Goal: Use online tool/utility: Utilize a website feature to perform a specific function

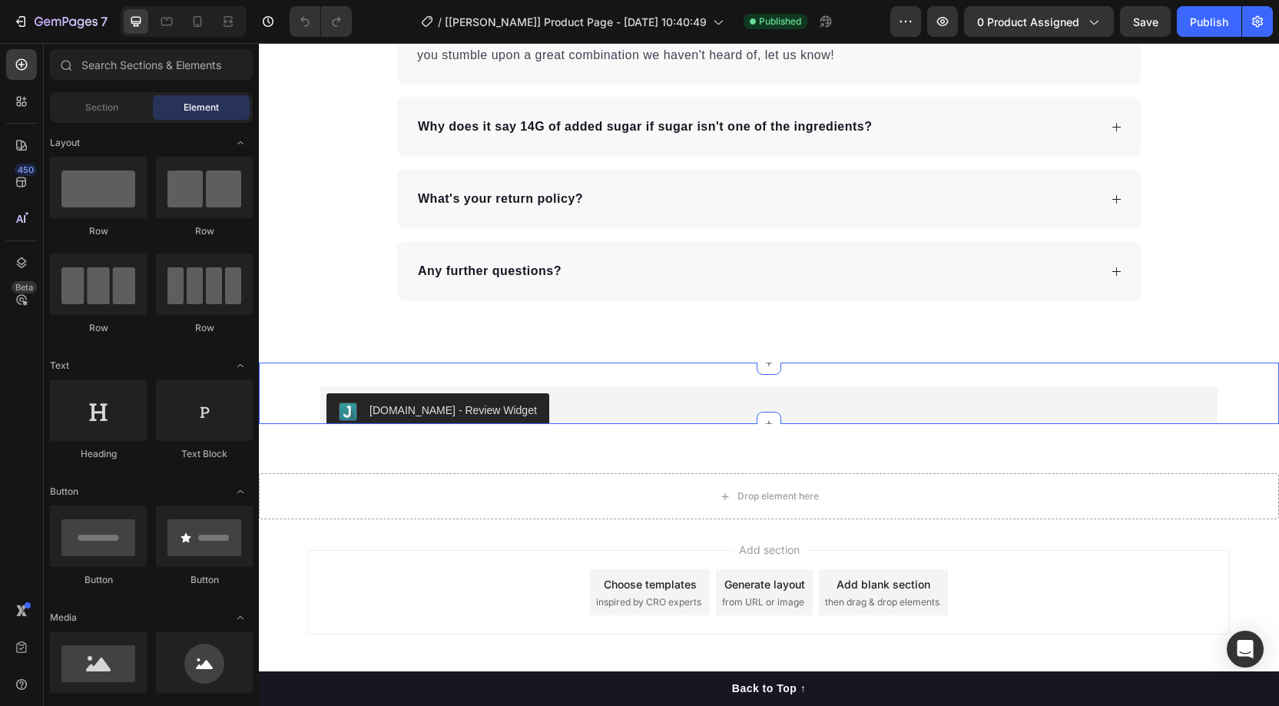
scroll to position [2920, 0]
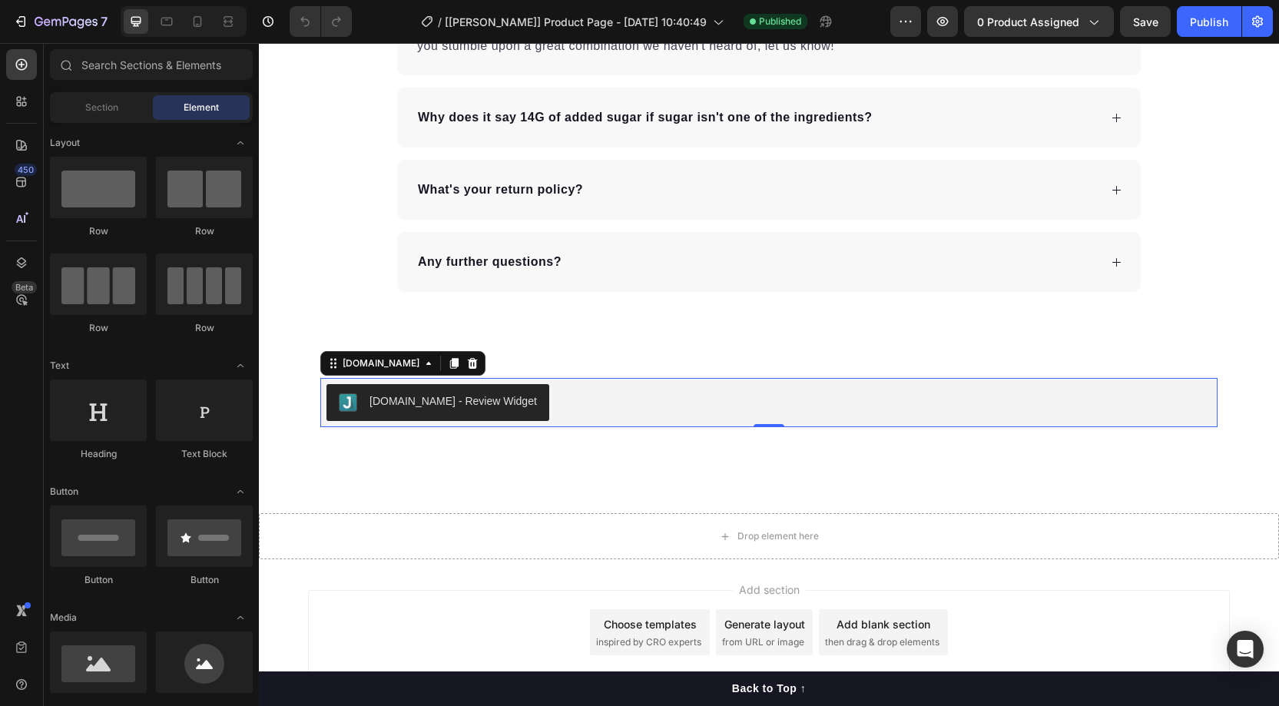
click at [552, 400] on div "[DOMAIN_NAME] - Review Widget" at bounding box center [768, 402] width 885 height 37
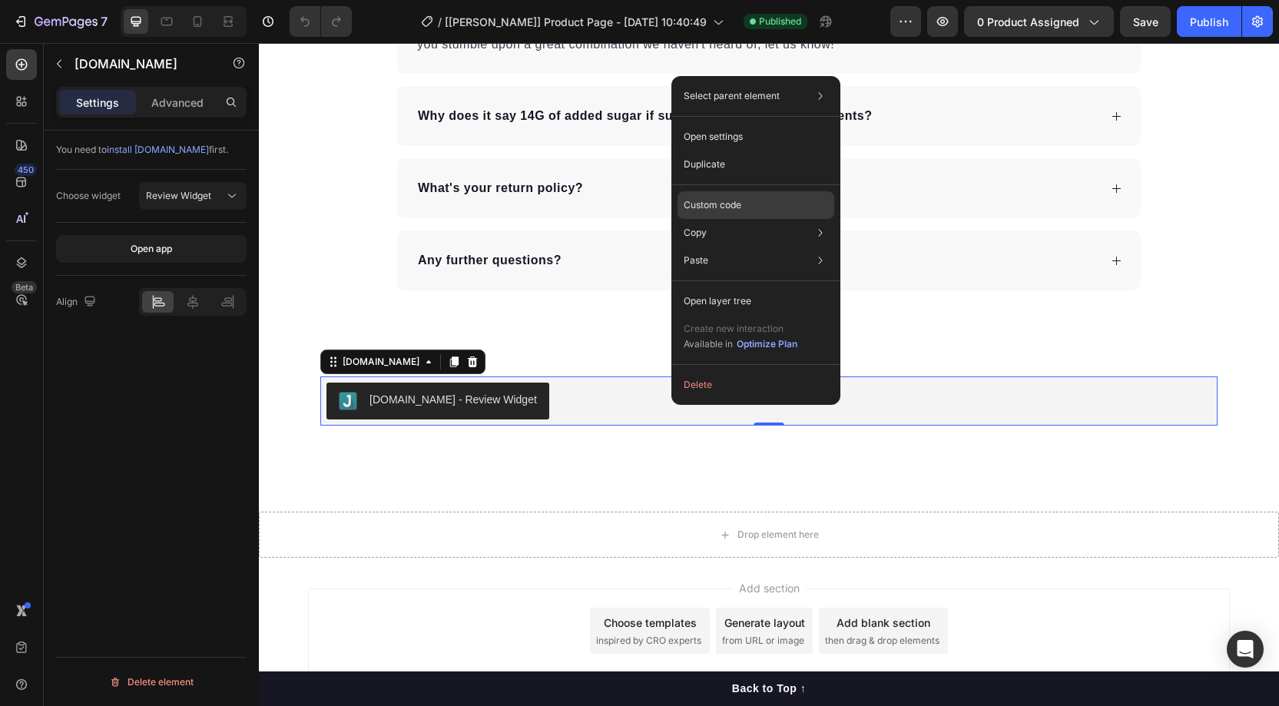
click at [718, 204] on p "Custom code" at bounding box center [712, 205] width 58 height 14
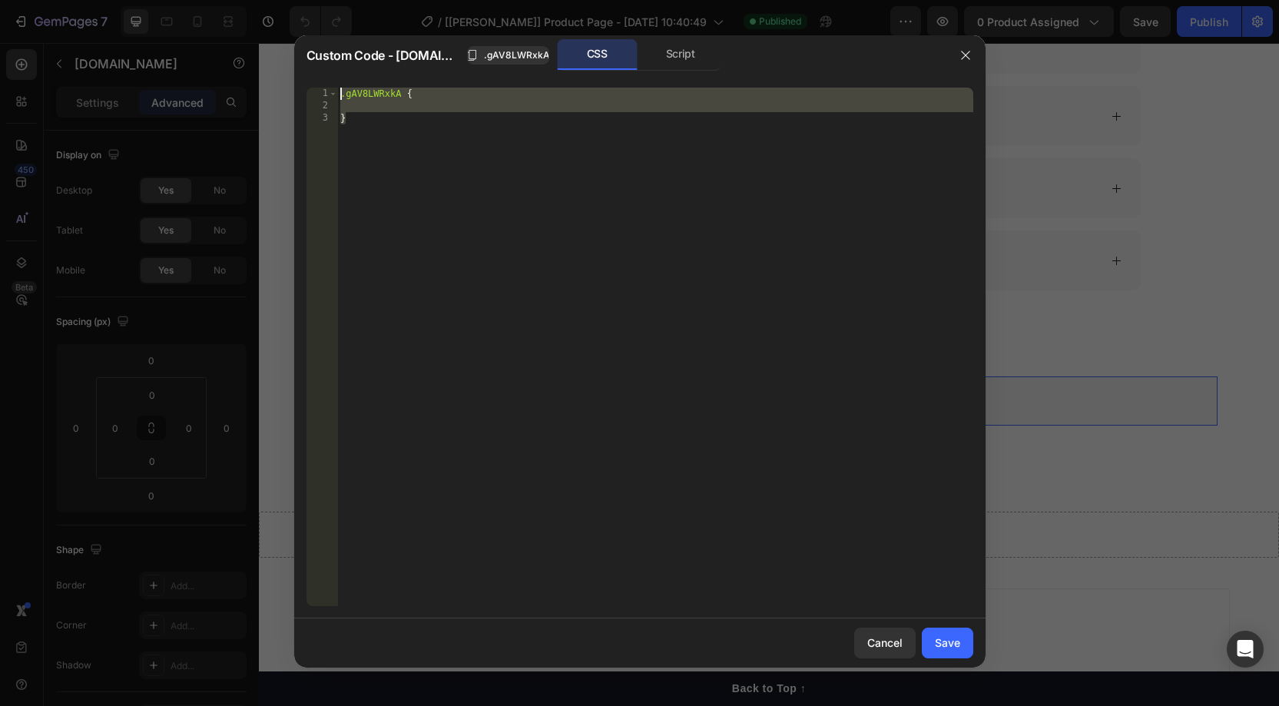
drag, startPoint x: 389, startPoint y: 122, endPoint x: 275, endPoint y: 88, distance: 119.3
click at [275, 88] on div "Custom Code - [DOMAIN_NAME] .gAV8LWRxkA CSS Script } 1 2 3 .gAV8LWRxkA { } הההה…" at bounding box center [639, 353] width 1279 height 706
paste textarea "}"
type textarea "}"
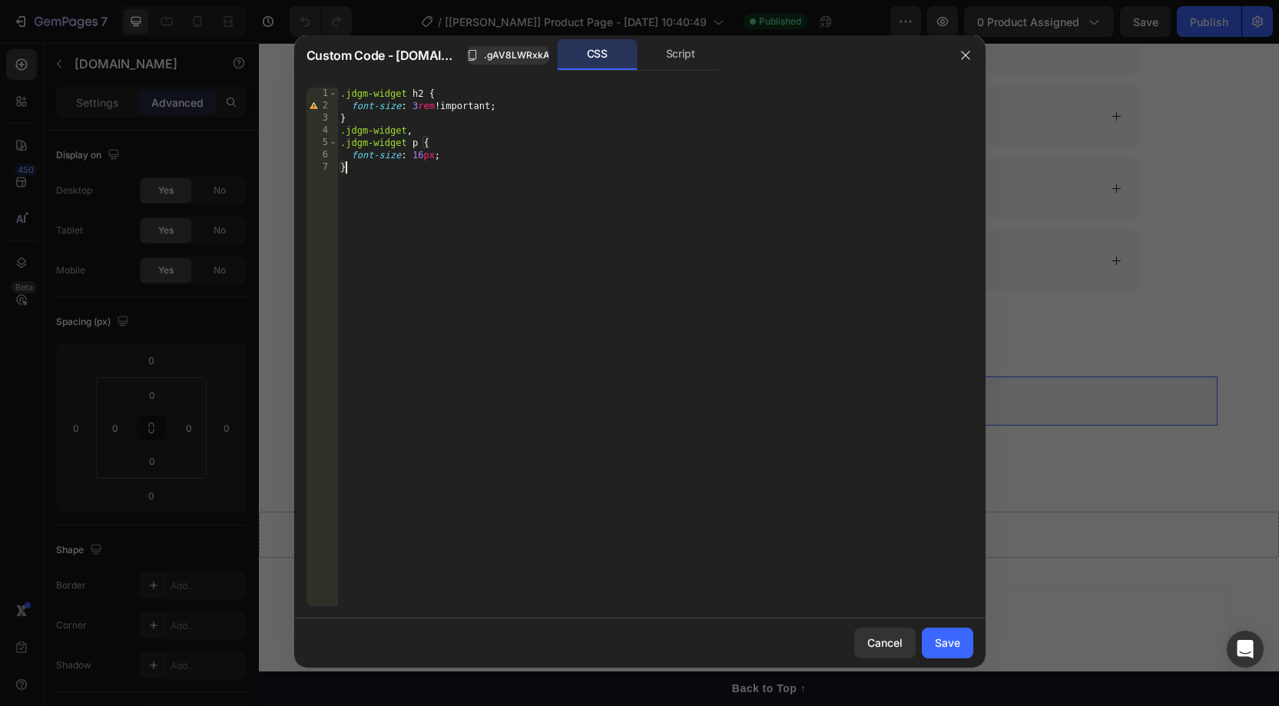
click at [633, 406] on div ".jdgm-widget h2 { font-size : 3 rem !important ; } .jdgm-widget , .jdgm-widget …" at bounding box center [655, 359] width 636 height 543
click at [951, 642] on div "Save" at bounding box center [947, 642] width 25 height 16
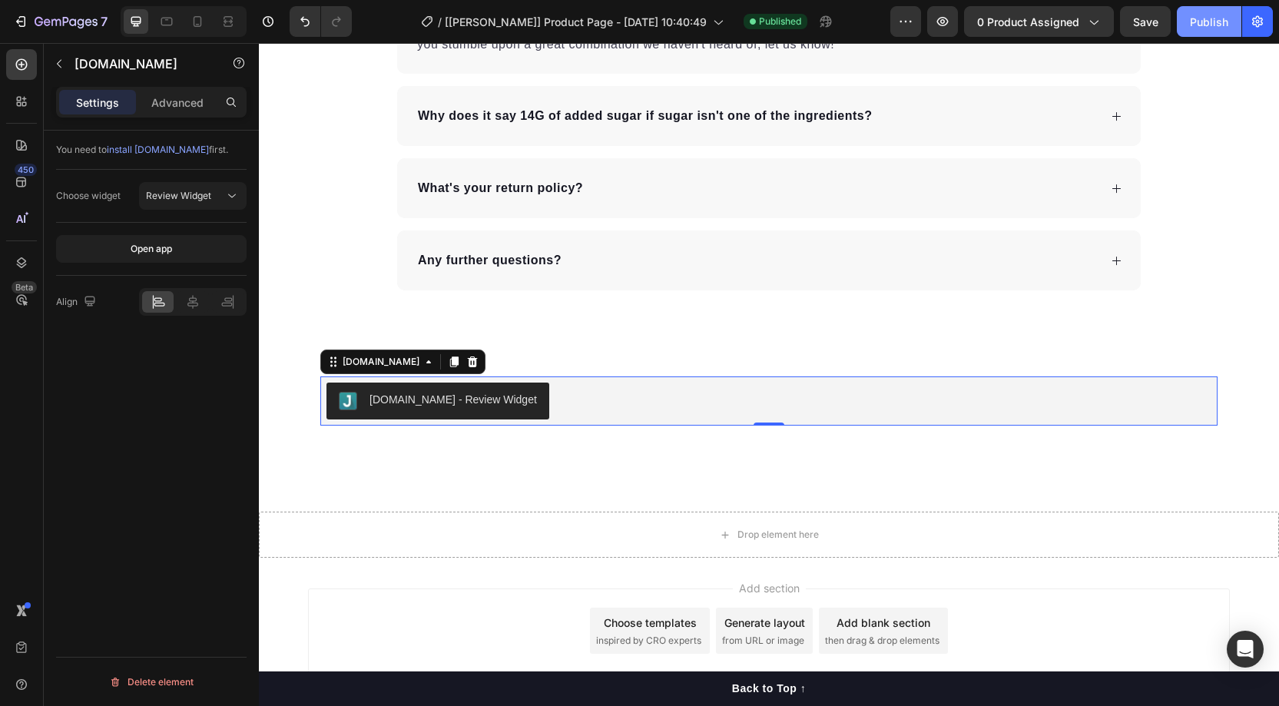
click at [1207, 21] on div "Publish" at bounding box center [1209, 22] width 38 height 16
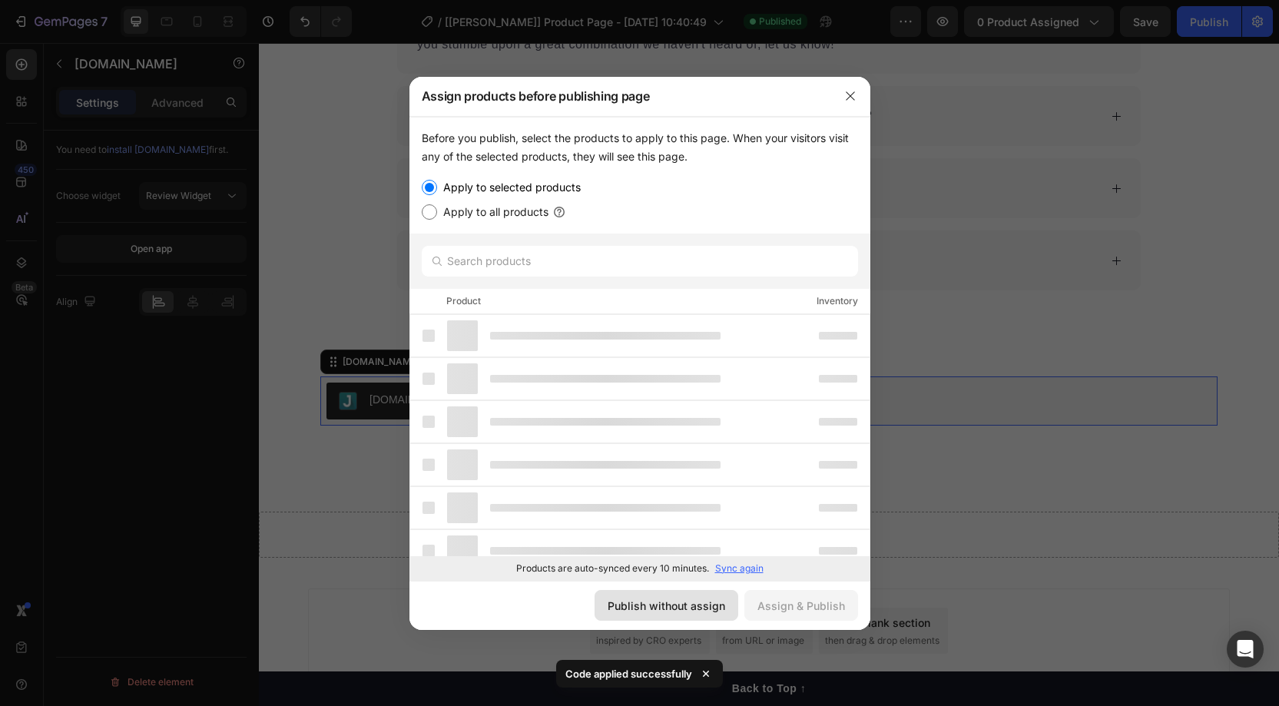
click at [663, 601] on div "Publish without assign" at bounding box center [665, 605] width 117 height 16
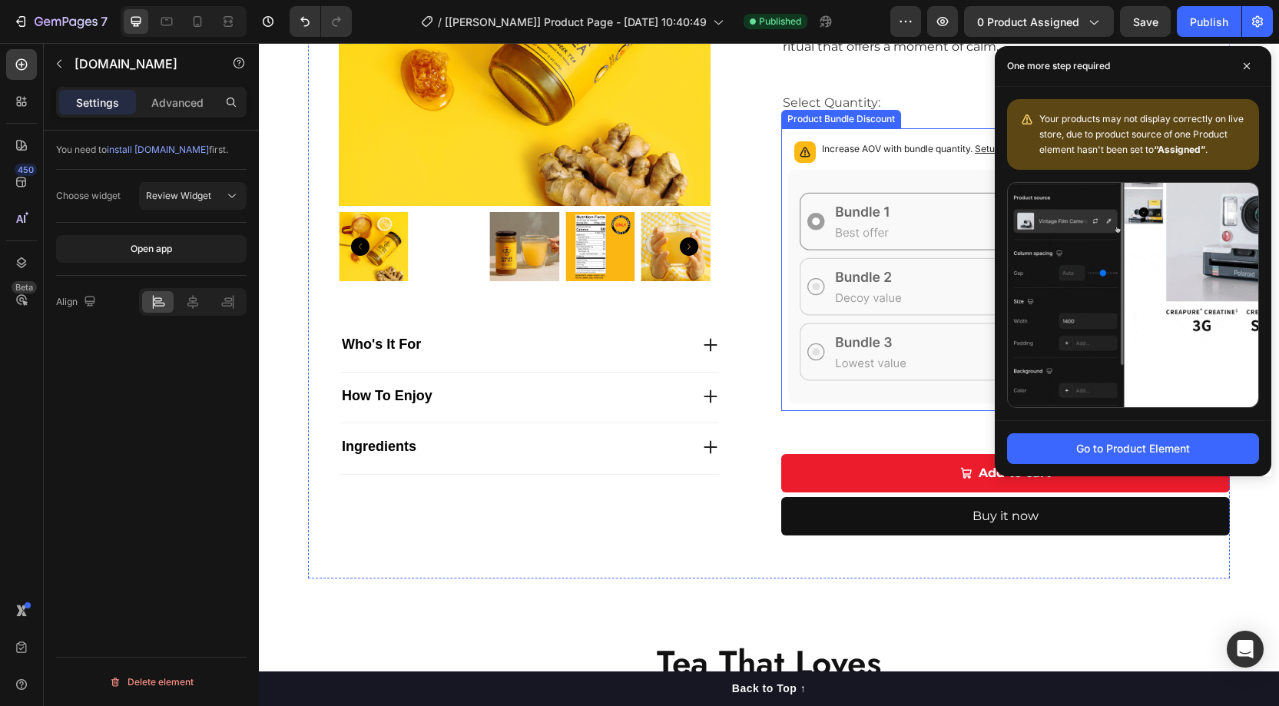
scroll to position [296, 0]
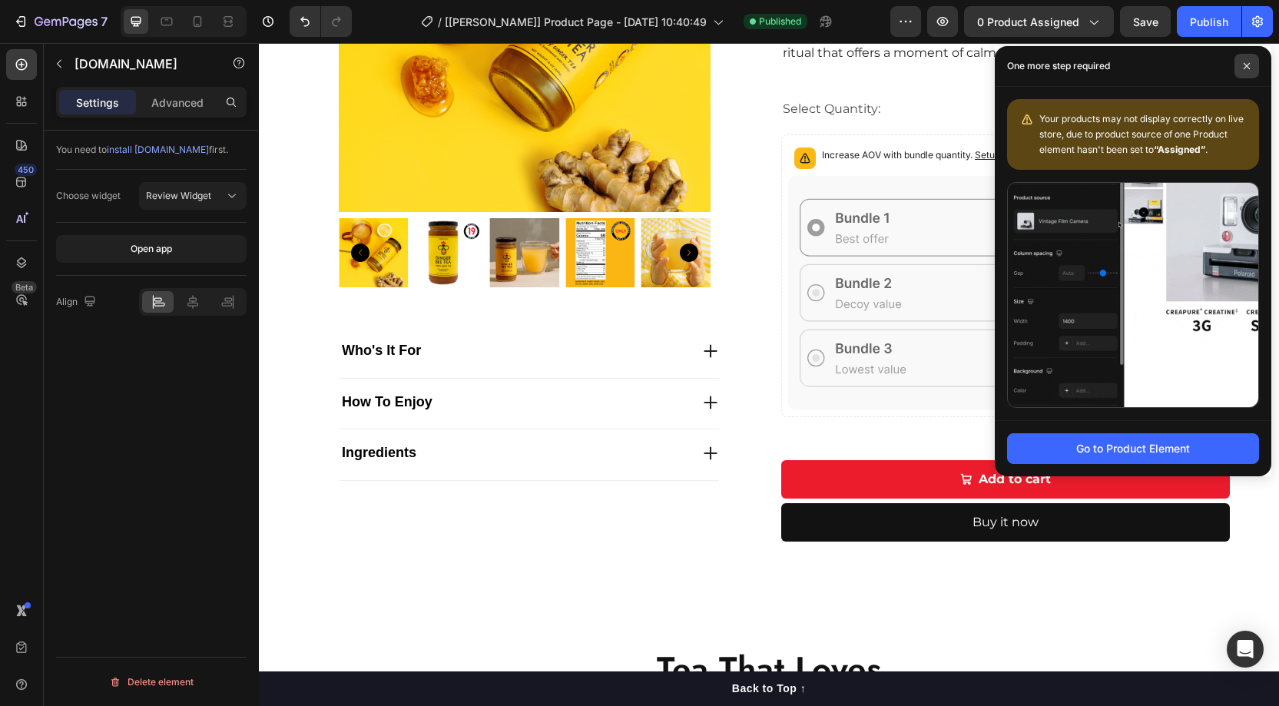
click at [1249, 65] on icon at bounding box center [1247, 66] width 8 height 8
